Goal: Transaction & Acquisition: Obtain resource

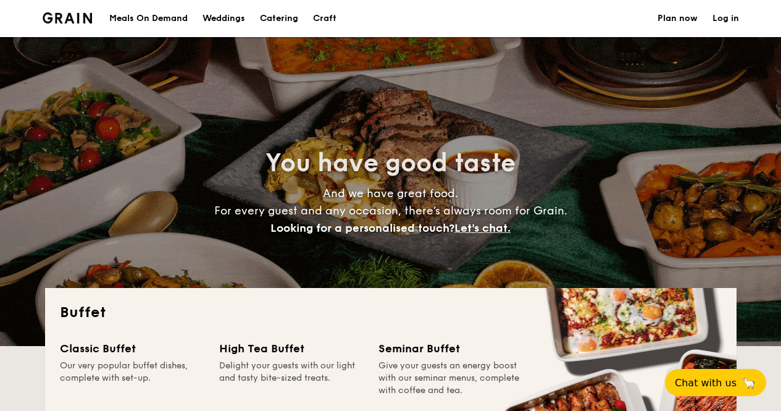
select select
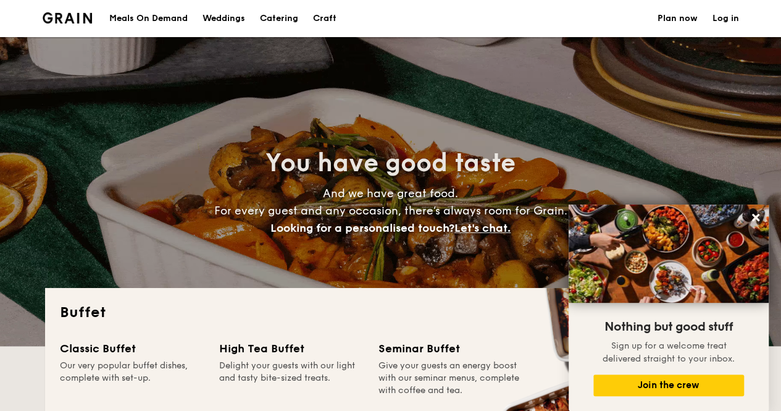
click at [270, 15] on h1 "Catering" at bounding box center [279, 18] width 38 height 37
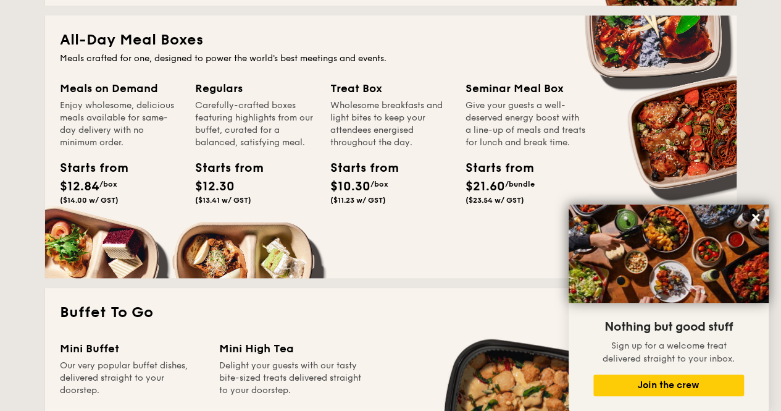
scroll to position [247, 0]
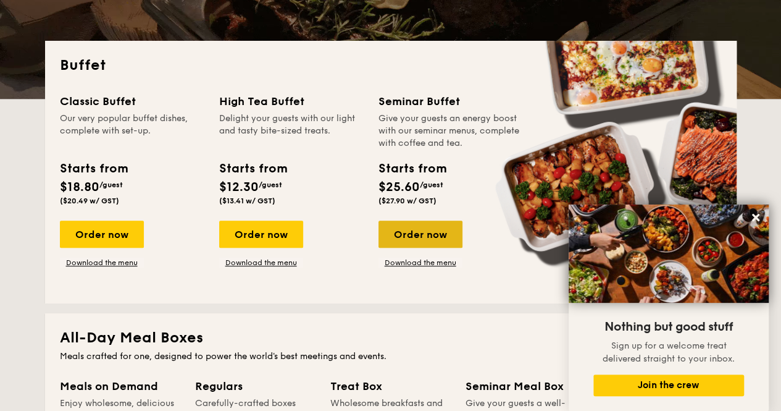
click at [429, 237] on div "Order now" at bounding box center [421, 233] width 84 height 27
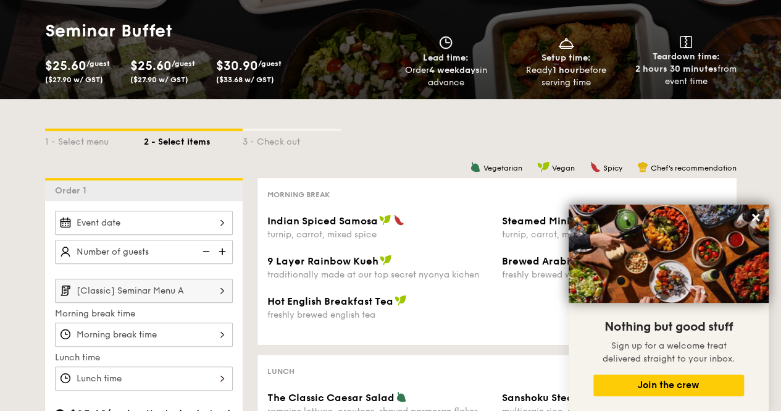
scroll to position [185, 0]
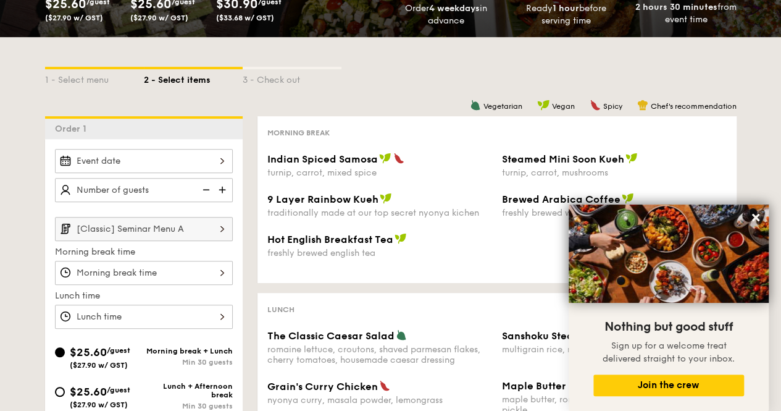
click at [196, 157] on div at bounding box center [144, 161] width 178 height 24
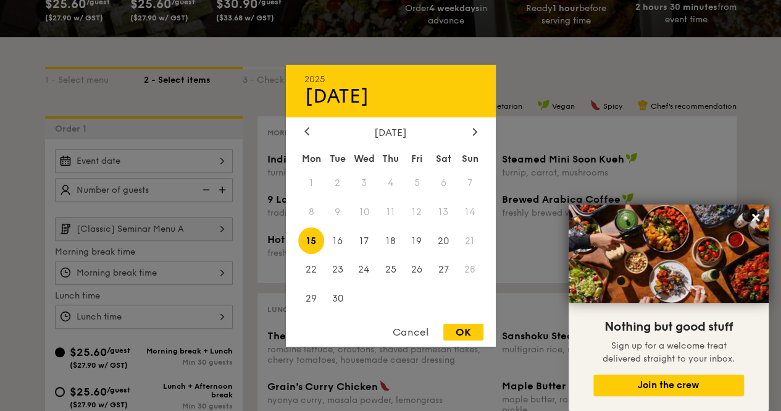
click at [531, 174] on div at bounding box center [390, 205] width 781 height 411
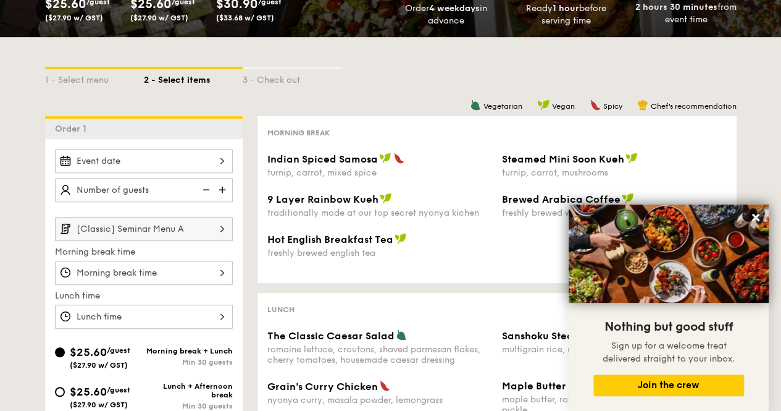
click at [227, 190] on img at bounding box center [223, 189] width 19 height 23
click at [220, 187] on img at bounding box center [223, 189] width 19 height 23
click at [206, 188] on img at bounding box center [205, 189] width 19 height 23
click at [220, 191] on img at bounding box center [223, 189] width 19 height 23
type input "25 guests"
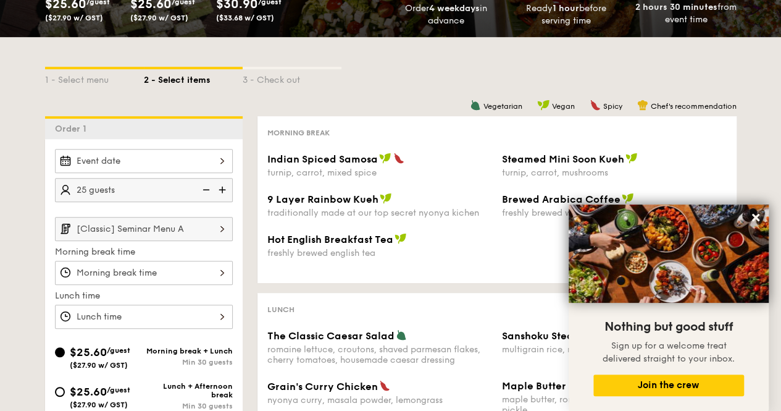
click at [325, 205] on span "9 Layer Rainbow Kueh" at bounding box center [322, 199] width 111 height 12
click at [750, 122] on div "1 - Select menu 2 - Select items 3 - Check out Order 1 25 guests [Classic] Semi…" at bounding box center [390, 377] width 781 height 680
click at [750, 215] on icon at bounding box center [755, 217] width 11 height 11
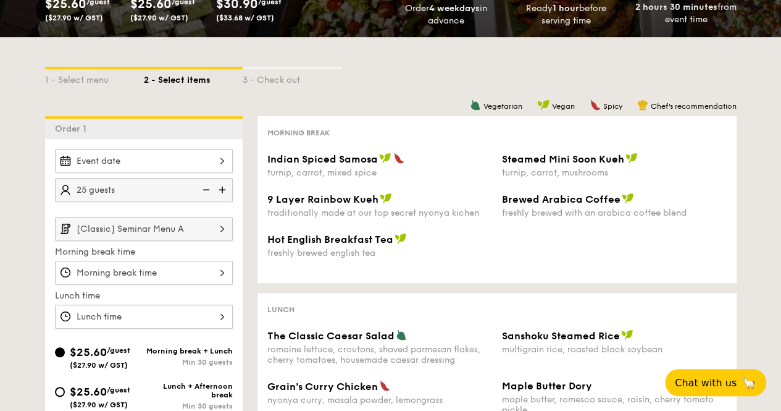
click at [175, 222] on input "[Classic] Seminar Menu A" at bounding box center [144, 229] width 178 height 24
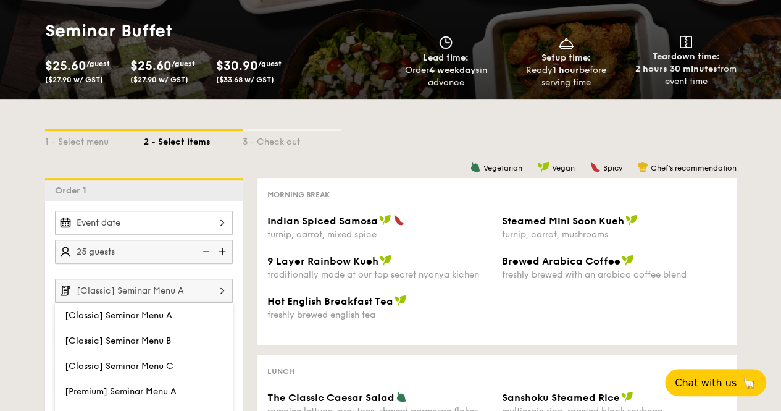
scroll to position [0, 0]
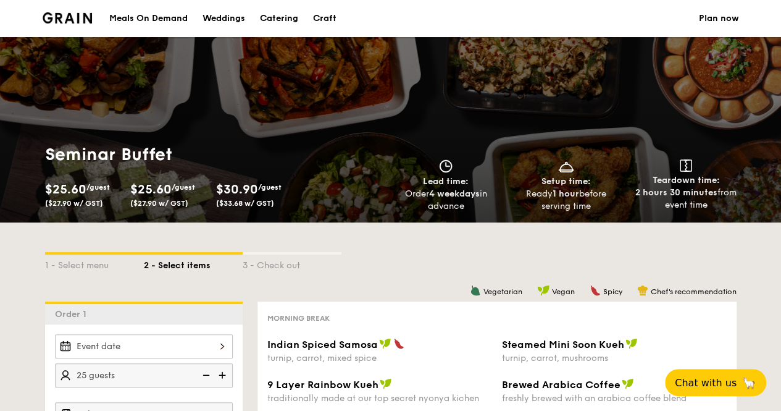
click at [282, 15] on div "Catering" at bounding box center [279, 18] width 38 height 37
select select
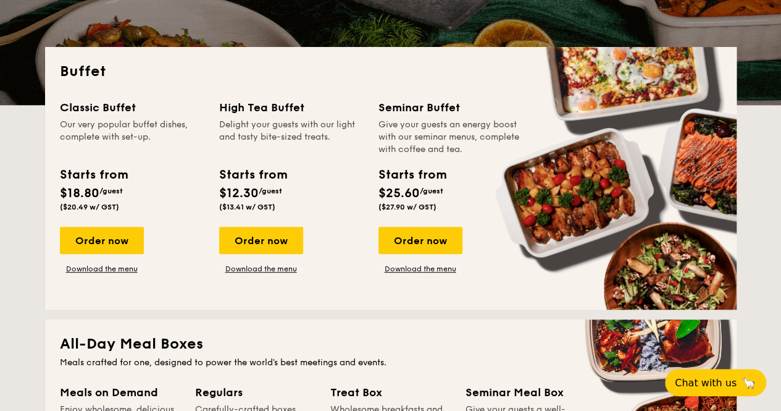
scroll to position [309, 0]
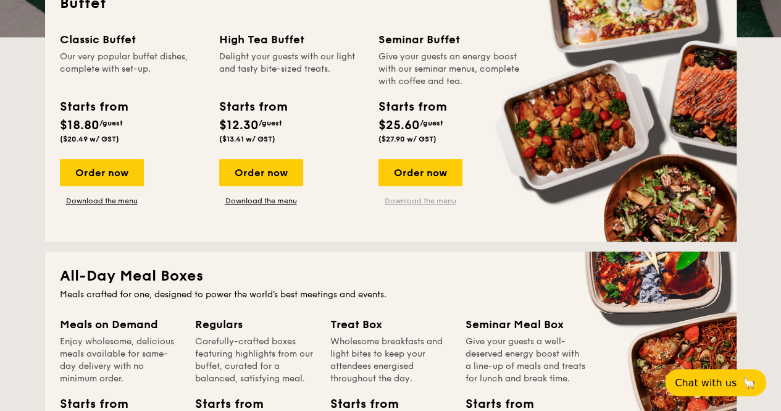
click at [435, 202] on link "Download the menu" at bounding box center [421, 201] width 84 height 10
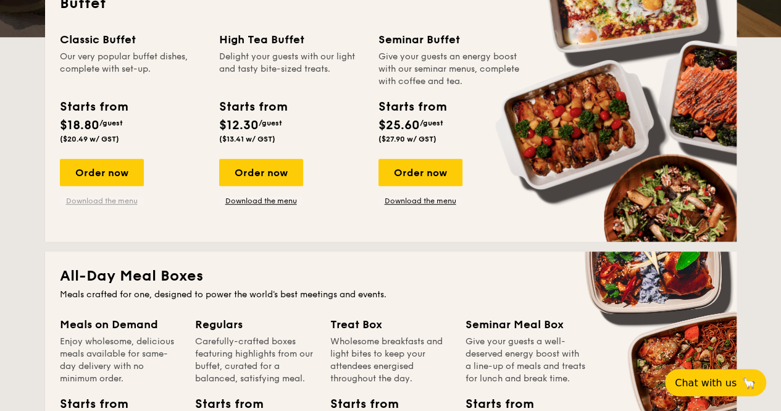
click at [105, 197] on link "Download the menu" at bounding box center [102, 201] width 84 height 10
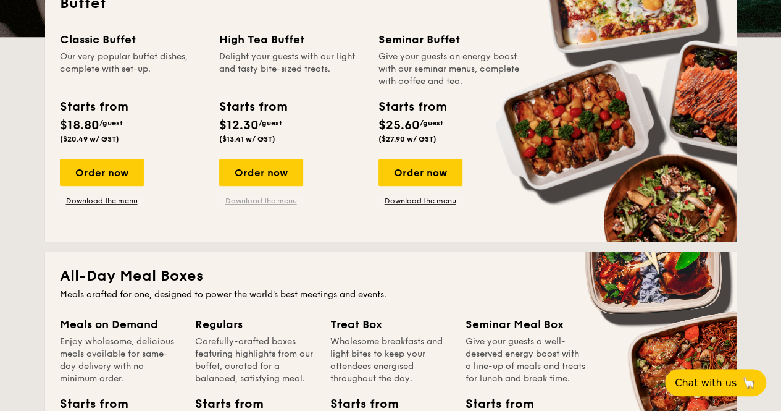
click at [263, 203] on link "Download the menu" at bounding box center [261, 201] width 84 height 10
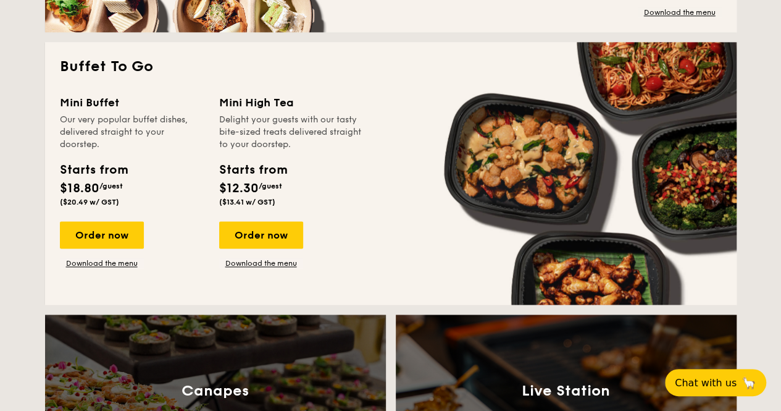
scroll to position [803, 0]
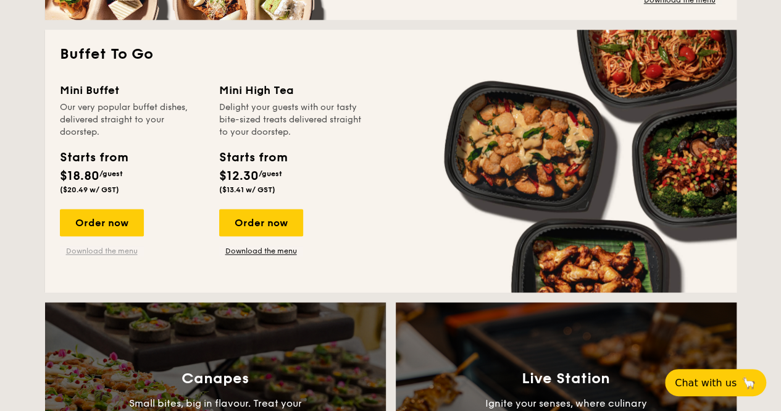
click at [78, 251] on link "Download the menu" at bounding box center [102, 251] width 84 height 10
